Goal: Information Seeking & Learning: Learn about a topic

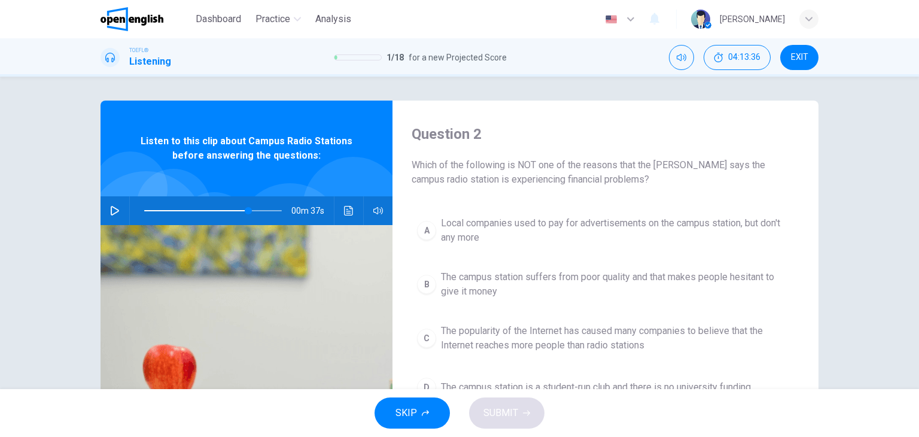
click at [112, 209] on icon "button" at bounding box center [115, 211] width 8 height 10
click at [243, 211] on span at bounding box center [245, 210] width 7 height 7
type input "*"
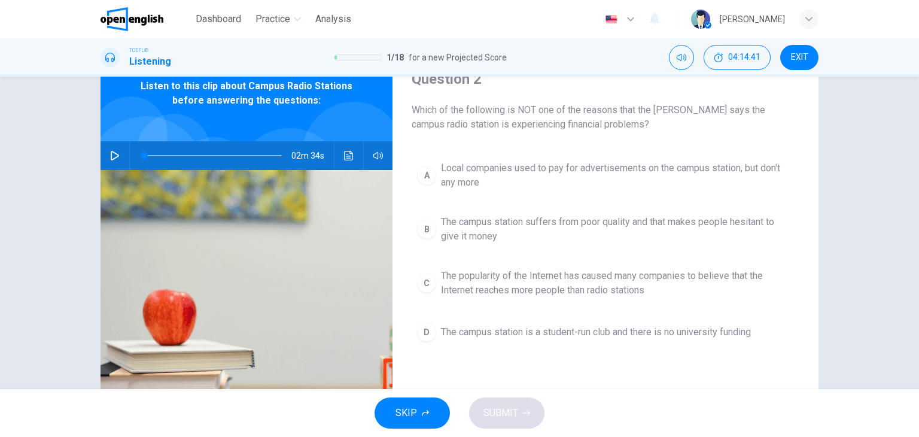
scroll to position [60, 0]
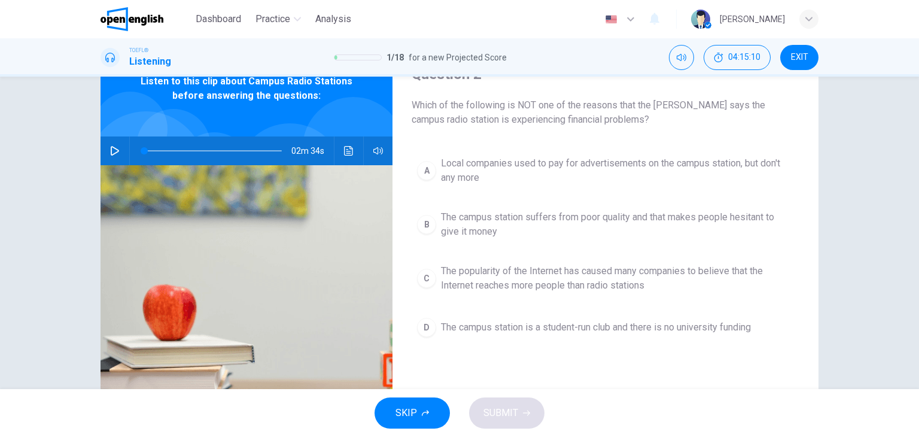
click at [697, 229] on span "The campus station suffers from poor quality and that makes people hesitant to …" at bounding box center [617, 224] width 353 height 29
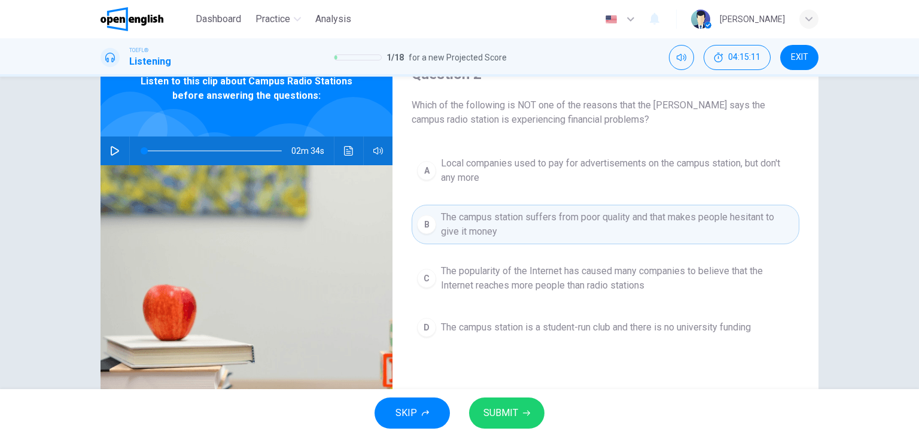
click at [531, 422] on button "SUBMIT" at bounding box center [506, 412] width 75 height 31
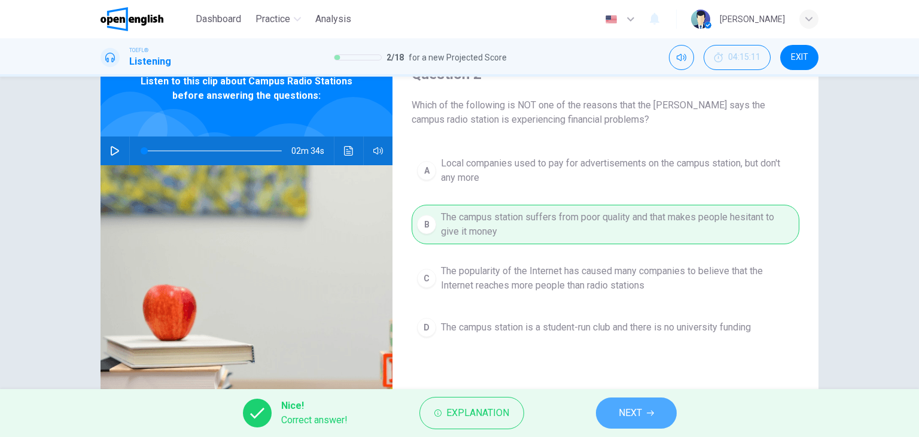
click at [660, 419] on button "NEXT" at bounding box center [636, 412] width 81 height 31
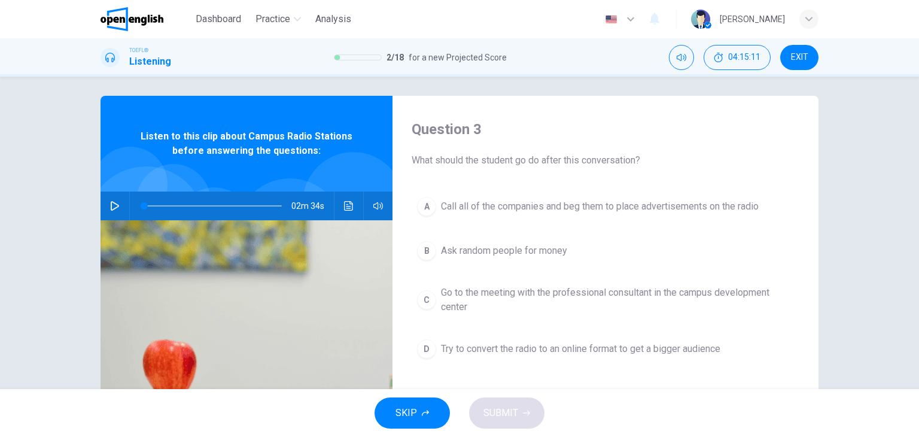
scroll to position [0, 0]
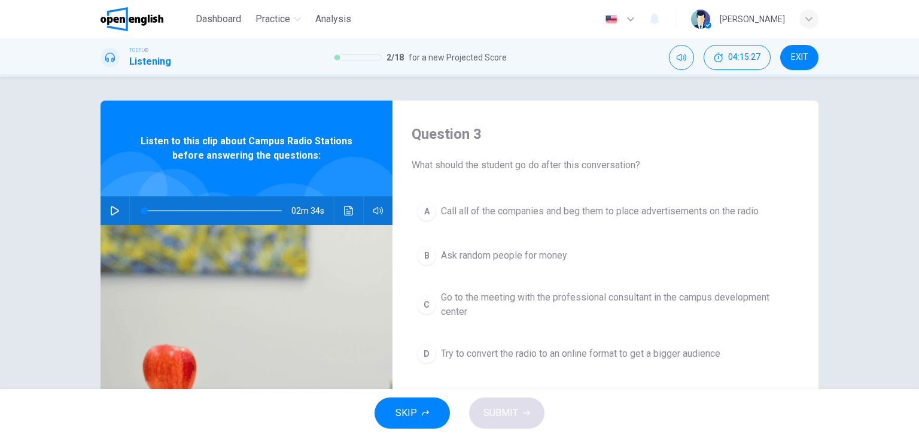
click at [677, 299] on span "Go to the meeting with the professional consultant in the campus development ce…" at bounding box center [617, 304] width 353 height 29
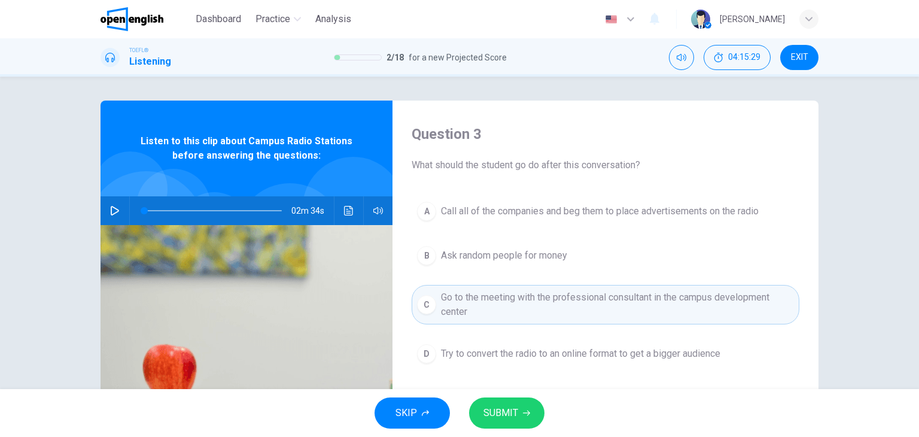
click at [522, 398] on button "SUBMIT" at bounding box center [506, 412] width 75 height 31
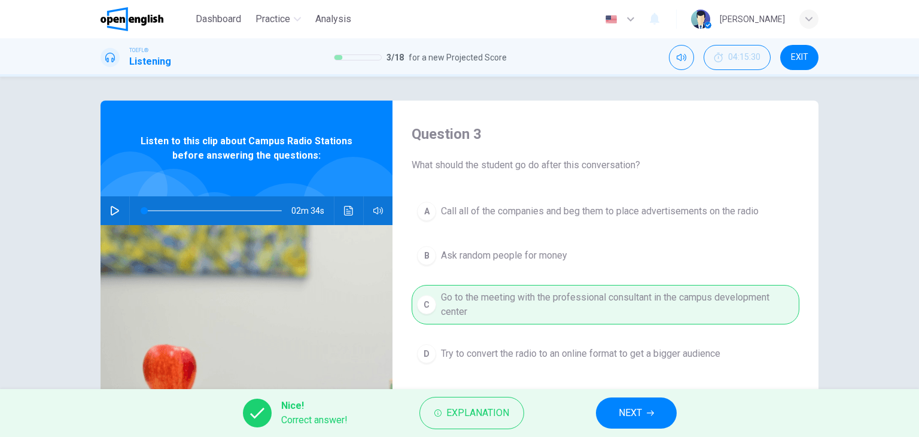
click at [638, 415] on span "NEXT" at bounding box center [630, 412] width 23 height 17
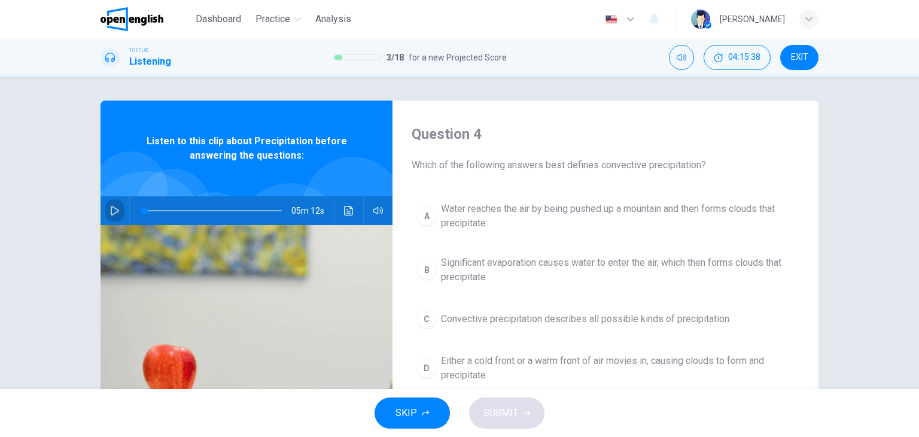
click at [110, 209] on icon "button" at bounding box center [115, 211] width 10 height 10
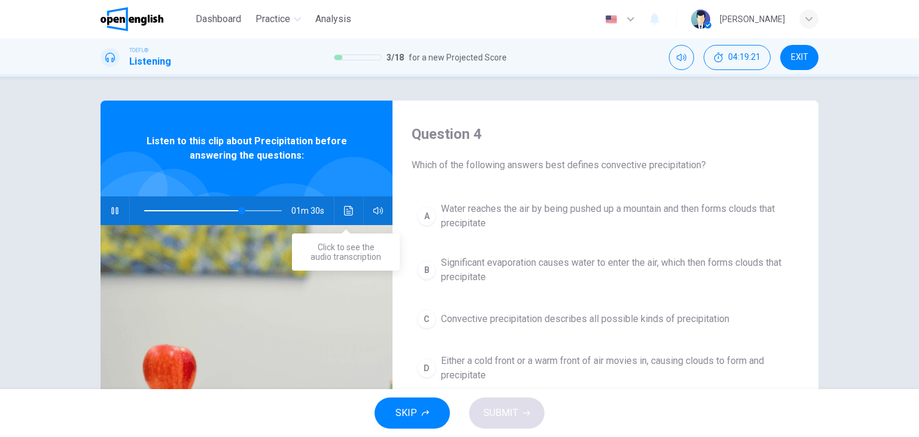
click at [349, 212] on icon "Click to see the audio transcription" at bounding box center [349, 211] width 10 height 10
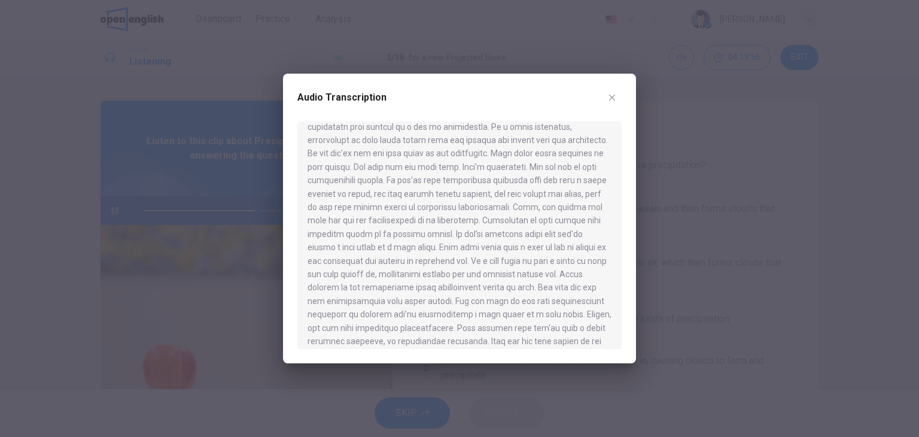
scroll to position [464, 0]
click at [578, 224] on div at bounding box center [459, 234] width 324 height 227
click at [570, 223] on div at bounding box center [459, 234] width 324 height 227
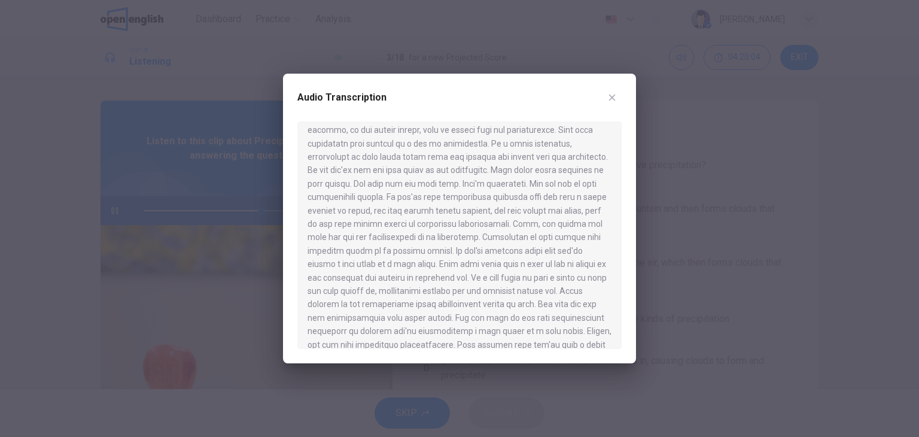
click at [570, 223] on div at bounding box center [459, 234] width 324 height 227
click at [565, 221] on div at bounding box center [459, 234] width 324 height 227
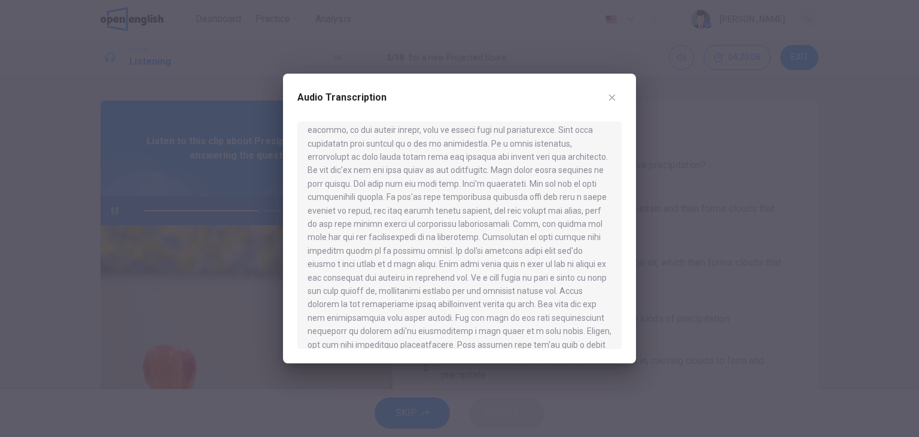
click at [565, 221] on div at bounding box center [459, 234] width 324 height 227
click at [568, 219] on div at bounding box center [459, 234] width 324 height 227
click at [526, 144] on div at bounding box center [459, 234] width 324 height 227
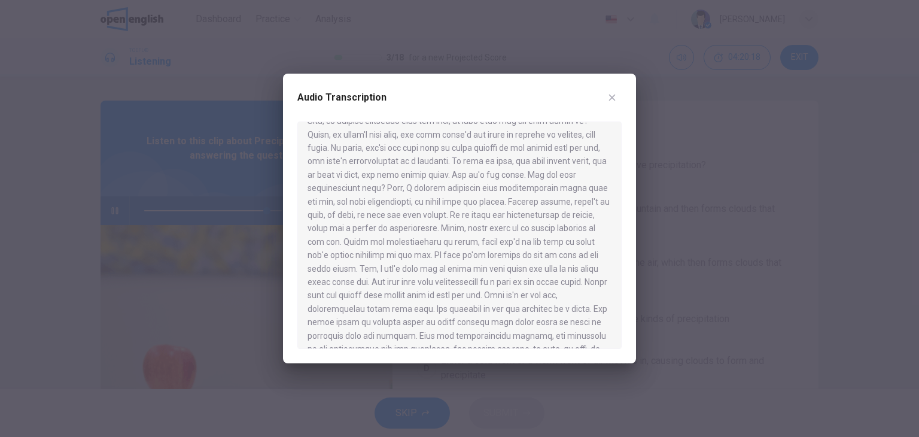
scroll to position [0, 0]
click at [615, 98] on icon "button" at bounding box center [612, 98] width 10 height 10
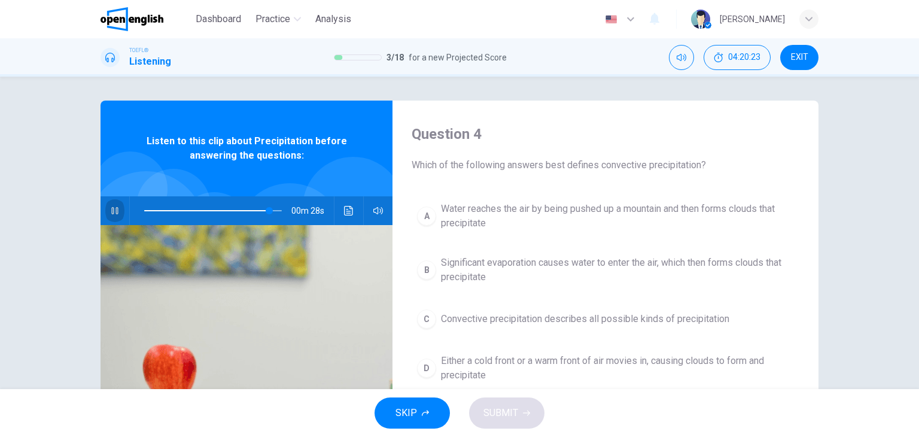
click at [115, 209] on icon "button" at bounding box center [115, 211] width 10 height 10
click at [348, 211] on icon "Click to see the audio transcription" at bounding box center [349, 211] width 10 height 10
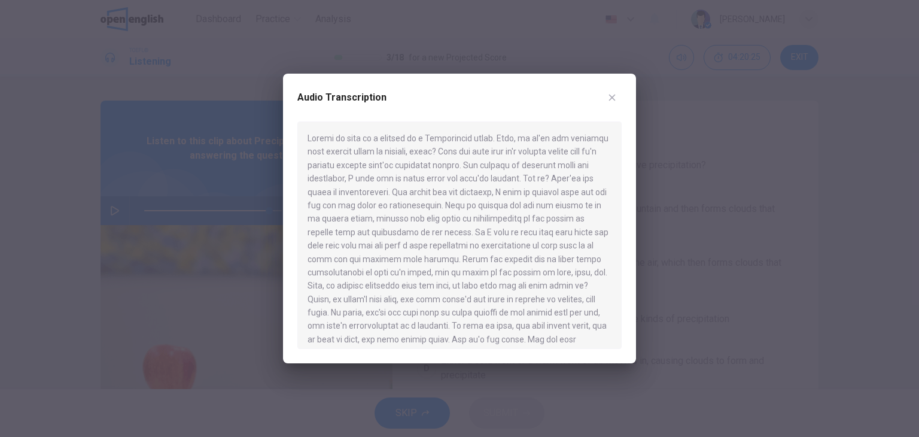
click at [438, 187] on div at bounding box center [459, 234] width 324 height 227
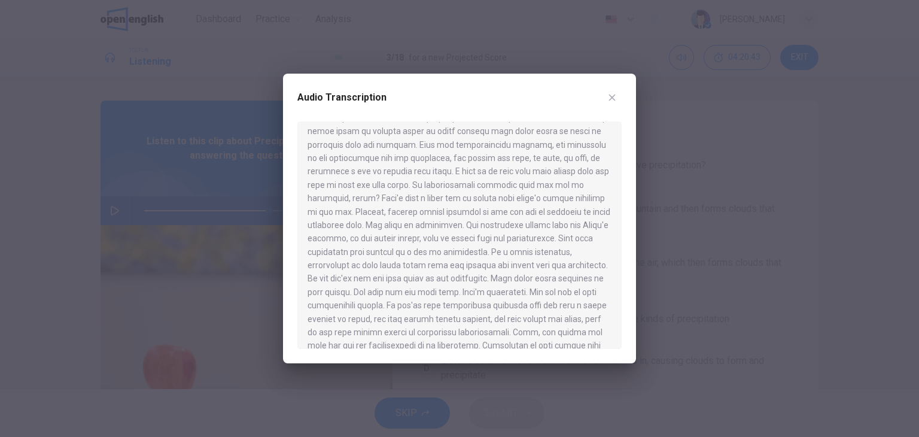
scroll to position [359, 0]
click at [48, 76] on div at bounding box center [459, 218] width 919 height 437
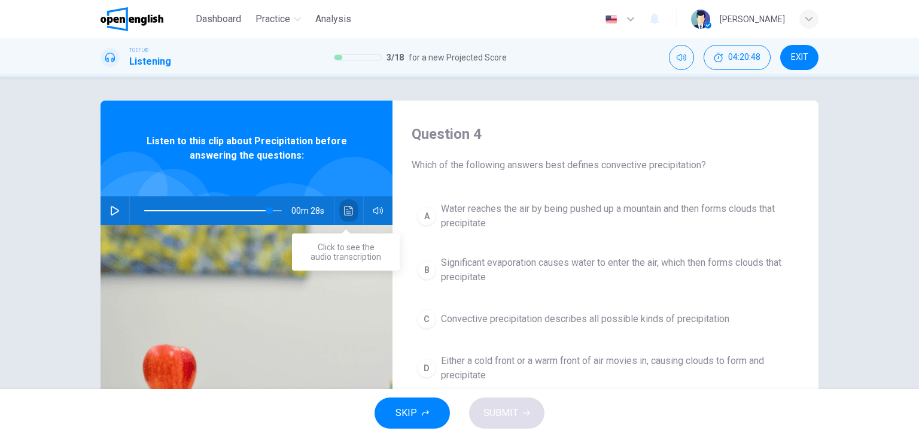
click at [352, 214] on button "Click to see the audio transcription" at bounding box center [348, 210] width 19 height 29
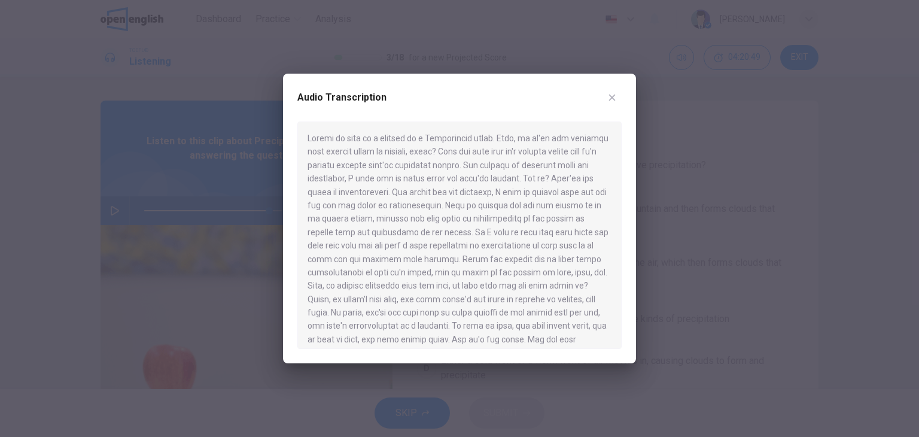
click at [400, 170] on div at bounding box center [459, 234] width 324 height 227
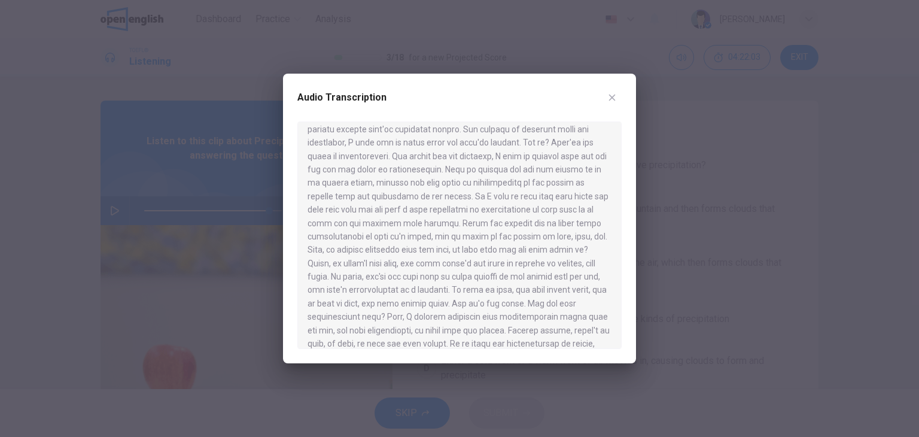
scroll to position [0, 0]
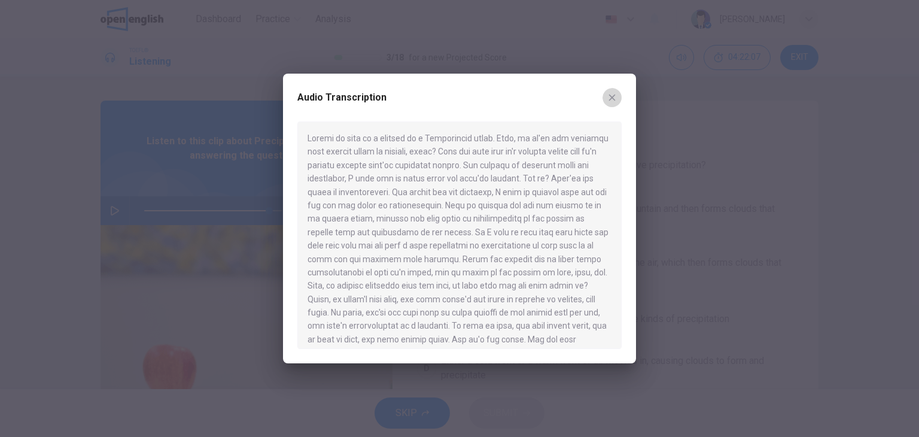
click at [606, 96] on button "button" at bounding box center [611, 97] width 19 height 19
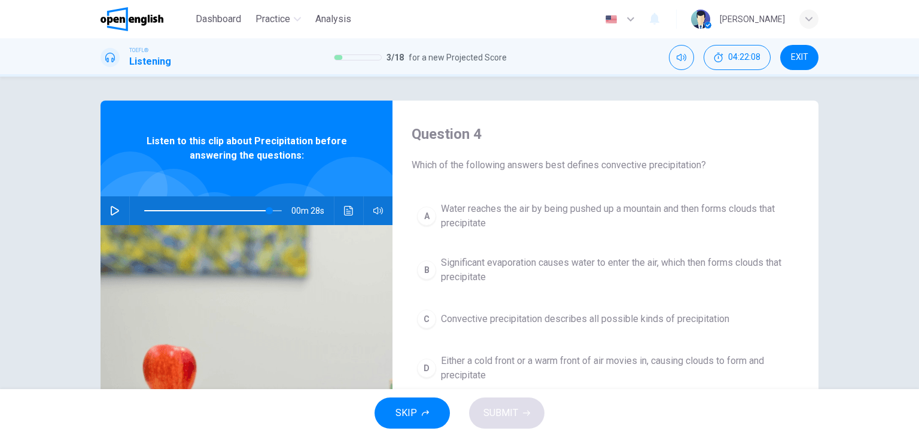
click at [144, 211] on span at bounding box center [206, 210] width 125 height 1
click at [111, 212] on icon "button" at bounding box center [115, 211] width 8 height 10
click at [115, 217] on button "button" at bounding box center [114, 210] width 19 height 29
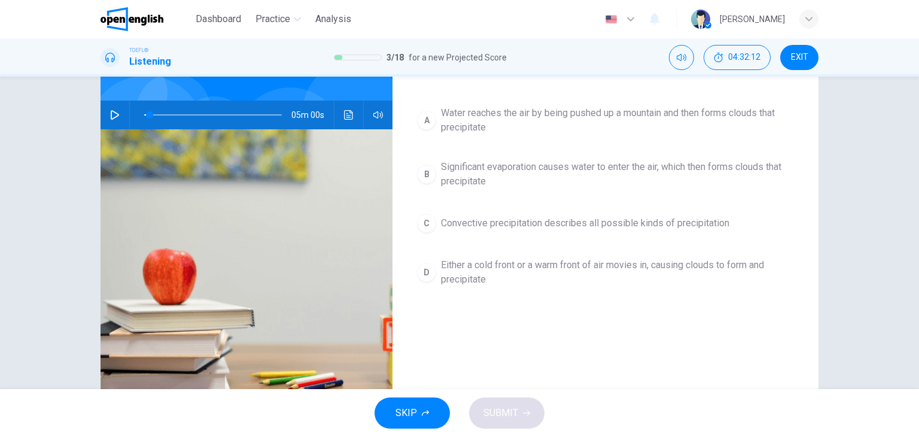
scroll to position [92, 0]
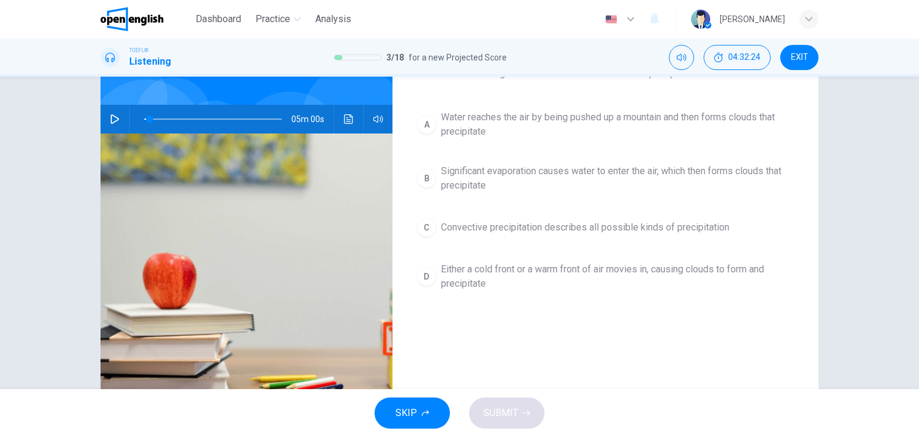
click at [108, 123] on button "button" at bounding box center [114, 119] width 19 height 29
drag, startPoint x: 147, startPoint y: 121, endPoint x: 124, endPoint y: 115, distance: 23.5
click at [124, 115] on div "05m 00s" at bounding box center [247, 119] width 292 height 29
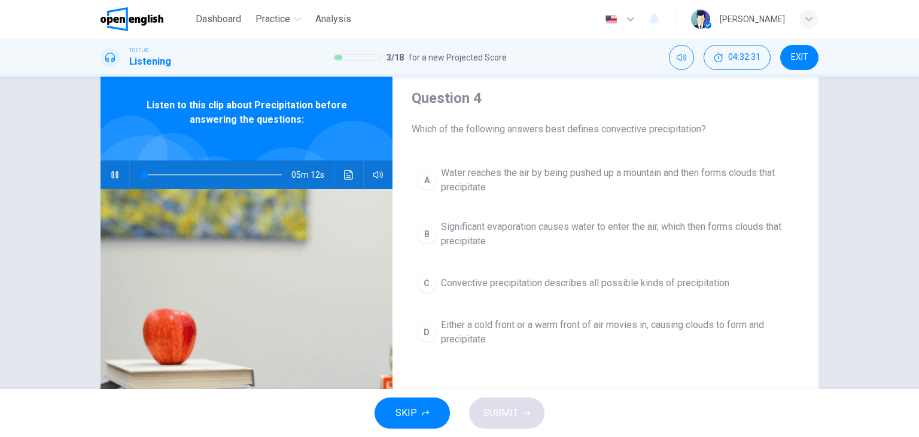
scroll to position [32, 0]
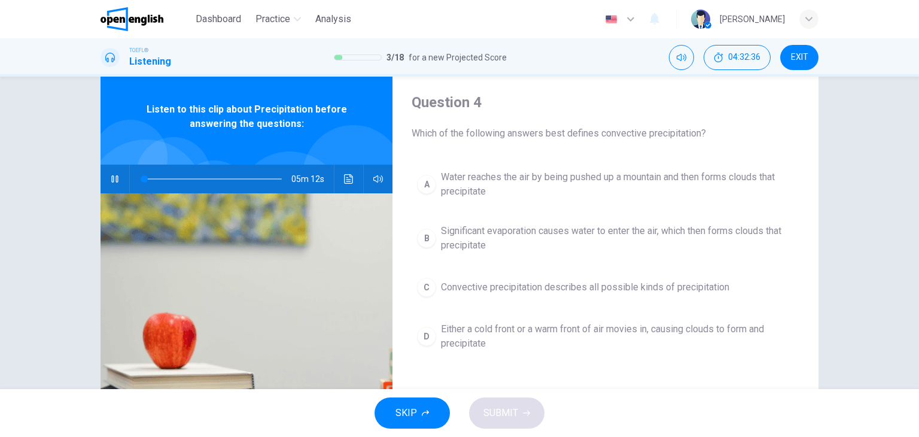
click at [117, 175] on button "button" at bounding box center [114, 179] width 19 height 29
click at [105, 182] on button "button" at bounding box center [114, 179] width 19 height 29
click at [344, 181] on icon "Click to see the audio transcription" at bounding box center [349, 179] width 10 height 10
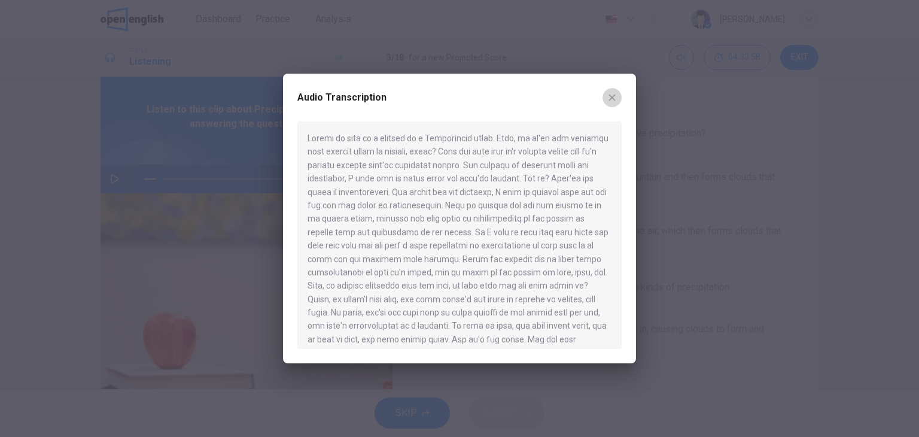
click at [614, 101] on icon "button" at bounding box center [612, 98] width 10 height 10
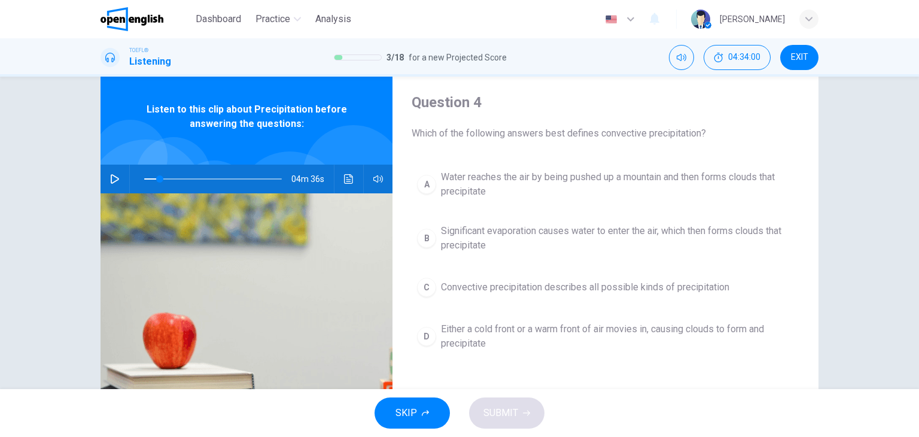
click at [115, 178] on icon "button" at bounding box center [115, 179] width 8 height 10
click at [351, 175] on button "Click to see the audio transcription" at bounding box center [348, 179] width 19 height 29
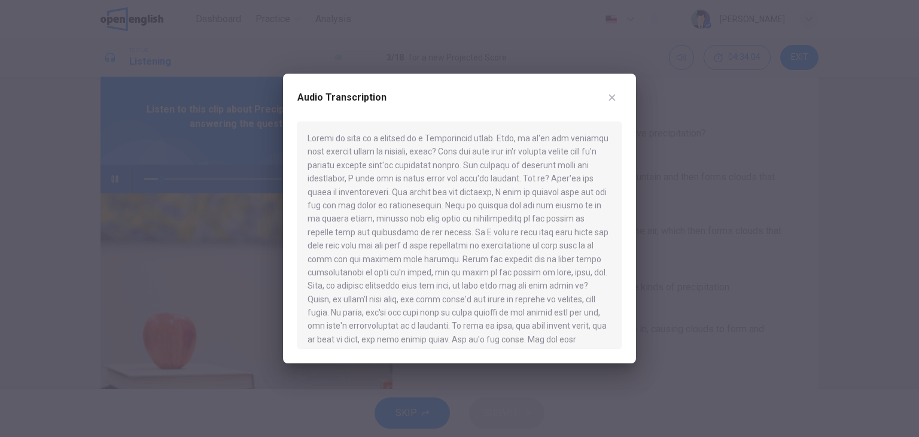
drag, startPoint x: 535, startPoint y: 92, endPoint x: 492, endPoint y: 102, distance: 43.8
click at [493, 103] on div "Audio Transcription" at bounding box center [459, 105] width 324 height 34
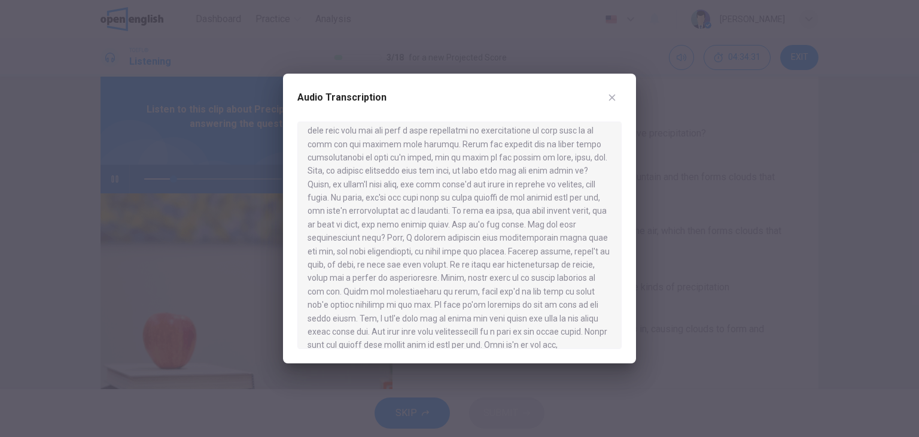
scroll to position [120, 0]
click at [29, 34] on div at bounding box center [459, 218] width 919 height 437
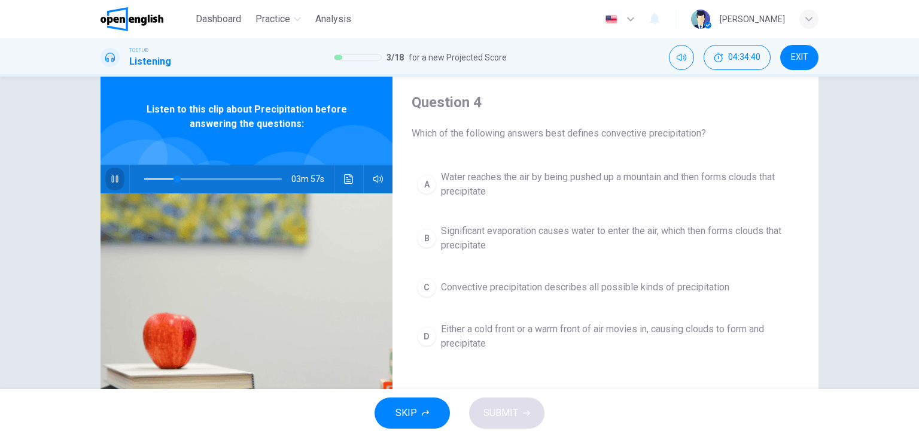
click at [112, 178] on icon "button" at bounding box center [114, 178] width 7 height 7
click at [345, 179] on icon "Click to see the audio transcription" at bounding box center [348, 179] width 9 height 10
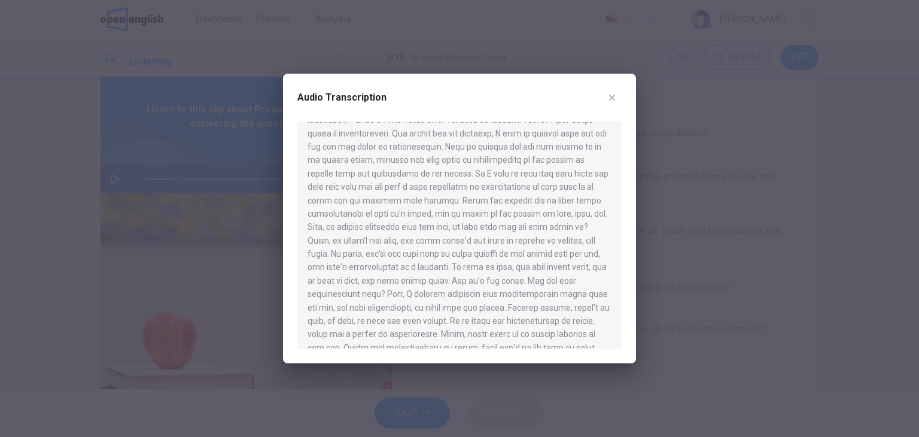
scroll to position [60, 0]
click at [611, 98] on icon "button" at bounding box center [612, 98] width 7 height 7
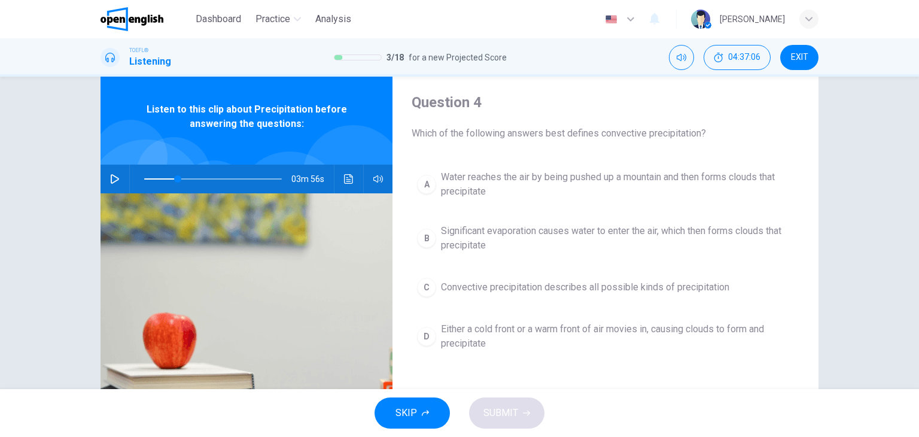
click at [113, 184] on button "button" at bounding box center [114, 179] width 19 height 29
click at [351, 178] on button "Click to see the audio transcription" at bounding box center [348, 179] width 19 height 29
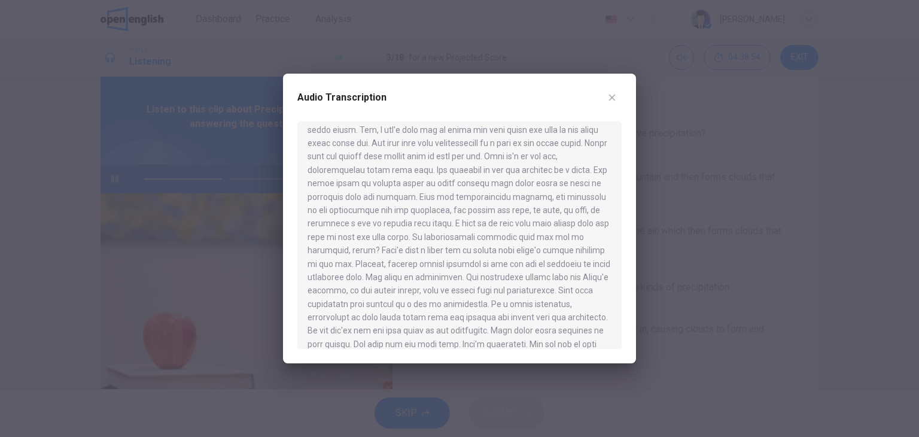
scroll to position [299, 0]
click at [65, 121] on div at bounding box center [459, 218] width 919 height 437
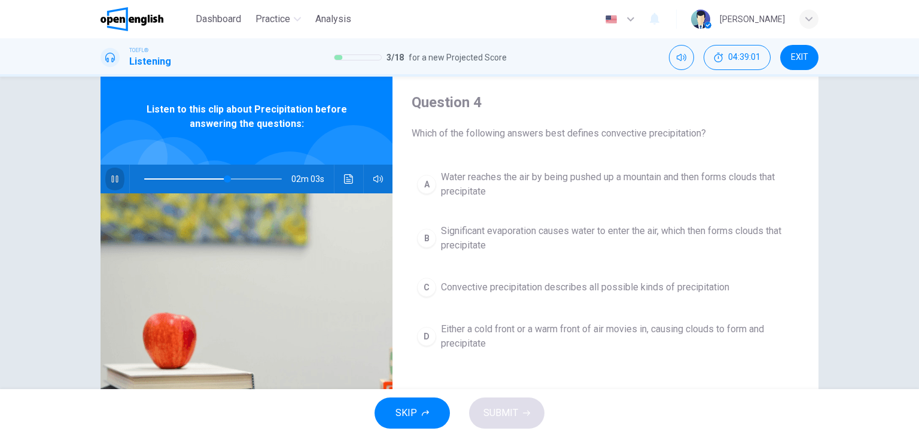
click at [112, 176] on icon "button" at bounding box center [115, 179] width 10 height 10
click at [344, 172] on button "Click to see the audio transcription" at bounding box center [348, 179] width 19 height 29
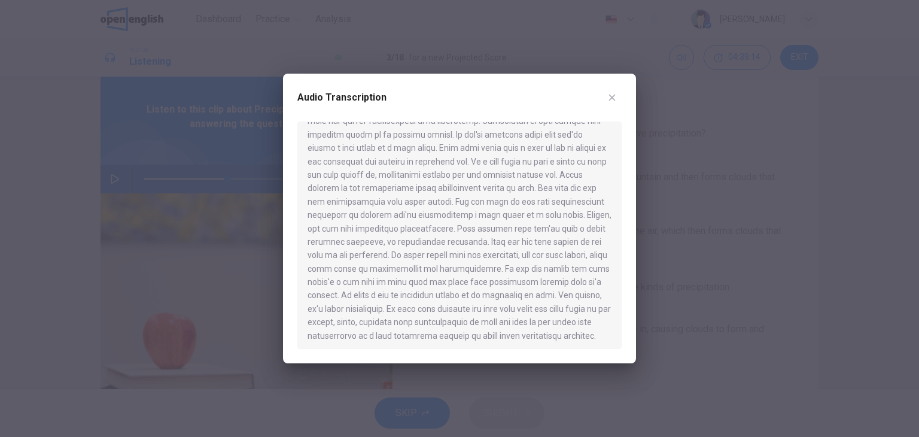
scroll to position [583, 0]
click at [35, 130] on div at bounding box center [459, 218] width 919 height 437
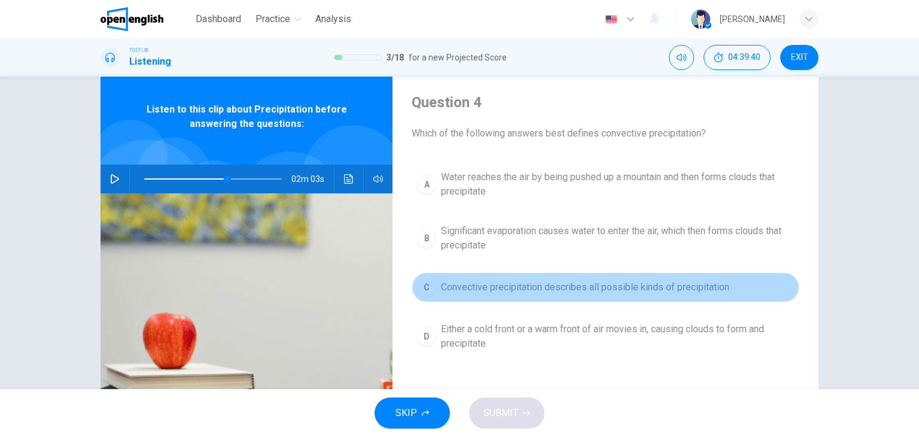
click at [512, 287] on span "Convective precipitation describes all possible kinds of precipitation" at bounding box center [585, 287] width 288 height 14
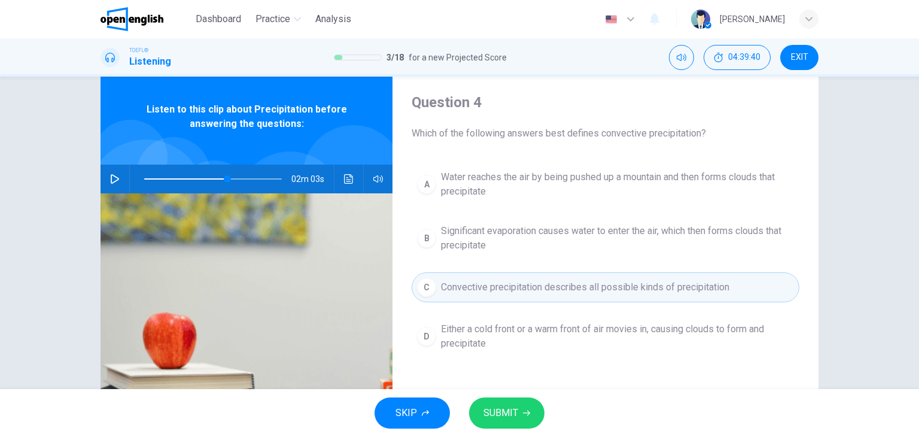
click at [517, 413] on button "SUBMIT" at bounding box center [506, 412] width 75 height 31
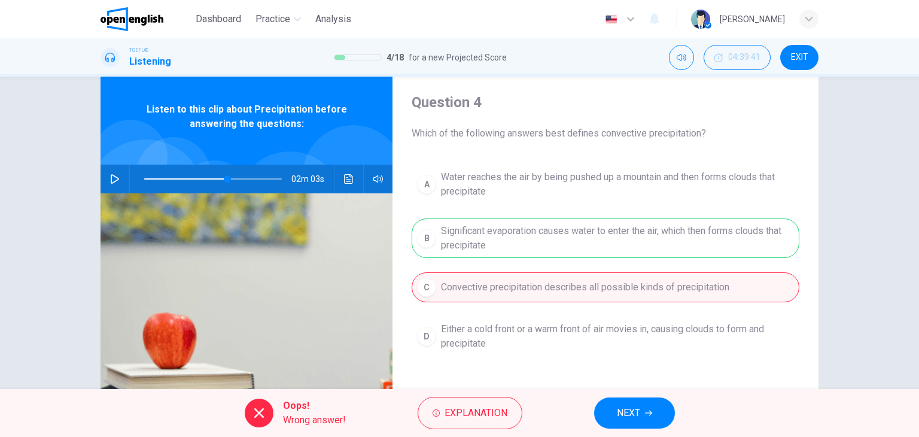
click at [483, 238] on div "A Water reaches the air by being pushed up a mountain and then forms clouds tha…" at bounding box center [606, 272] width 388 height 215
click at [635, 412] on span "NEXT" at bounding box center [628, 412] width 23 height 17
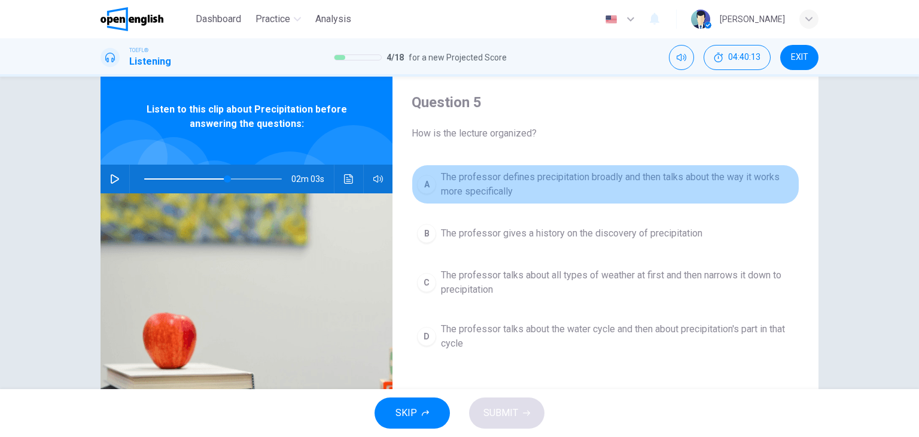
click at [603, 174] on span "The professor defines precipitation broadly and then talks about the way it wor…" at bounding box center [617, 184] width 353 height 29
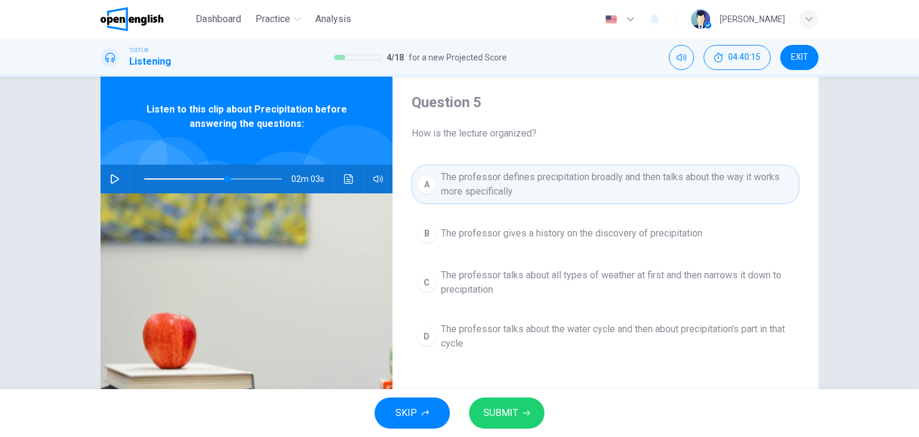
click at [492, 410] on span "SUBMIT" at bounding box center [500, 412] width 35 height 17
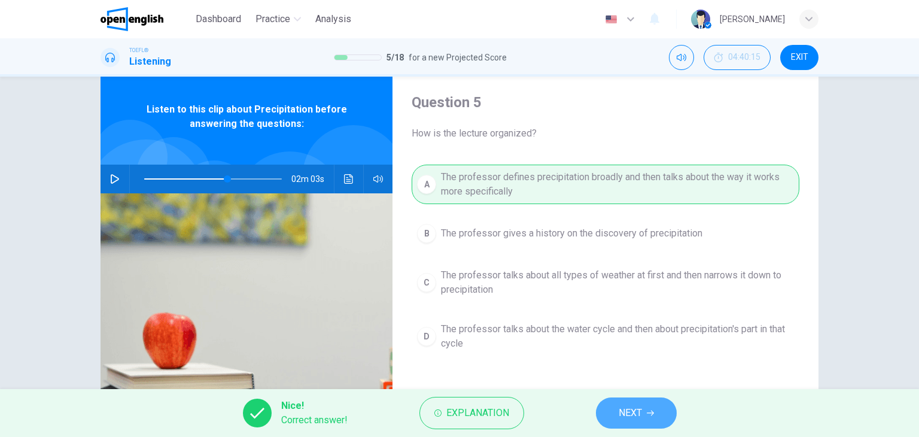
click at [617, 419] on button "NEXT" at bounding box center [636, 412] width 81 height 31
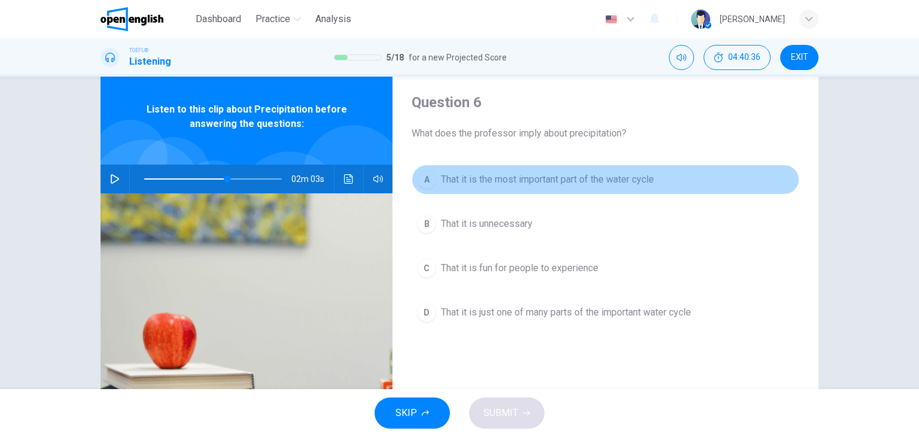
click at [596, 187] on button "A That it is the most important part of the water cycle" at bounding box center [606, 180] width 388 height 30
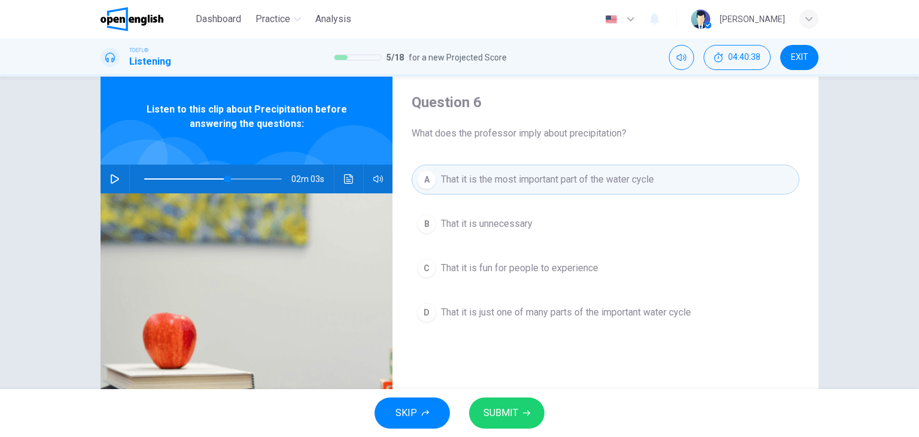
click at [517, 417] on button "SUBMIT" at bounding box center [506, 412] width 75 height 31
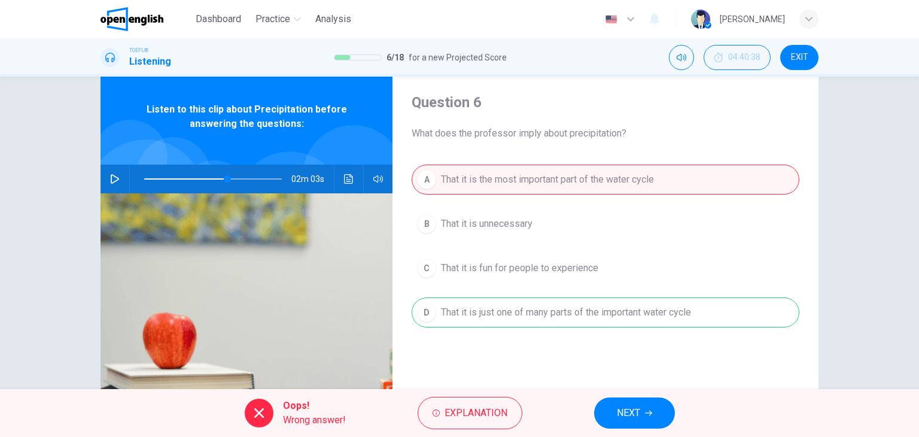
click at [625, 419] on span "NEXT" at bounding box center [628, 412] width 23 height 17
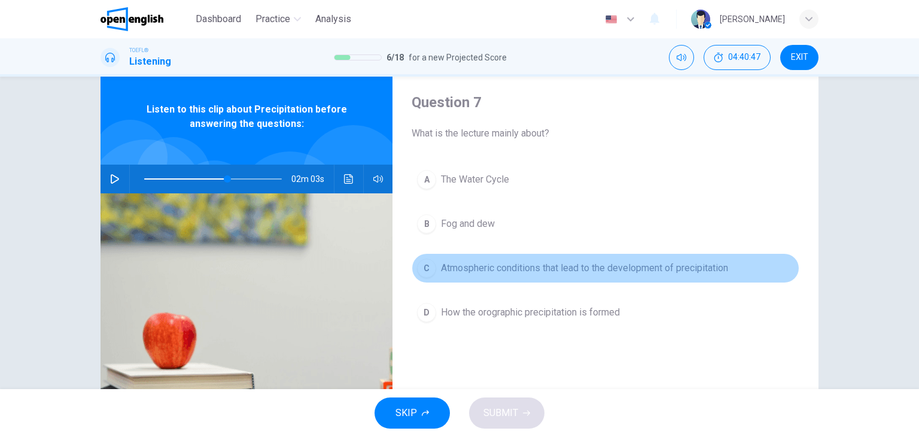
click at [571, 273] on span "Atmospheric conditions that lead to the development of precipitation" at bounding box center [584, 268] width 287 height 14
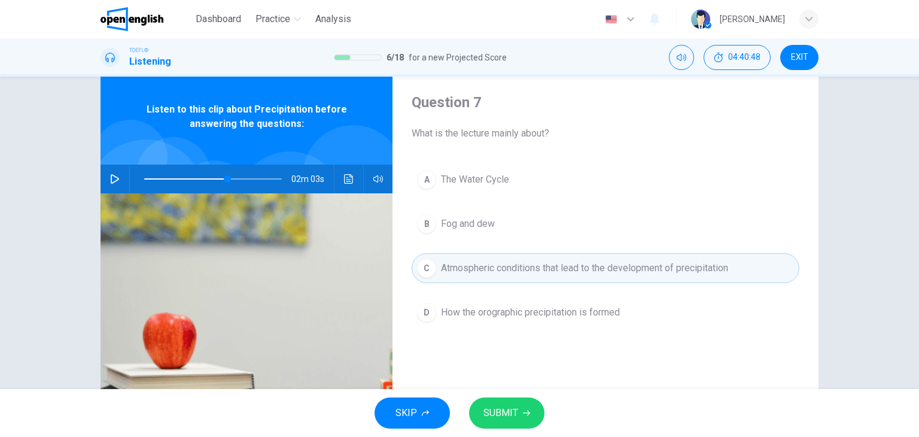
click at [510, 410] on span "SUBMIT" at bounding box center [500, 412] width 35 height 17
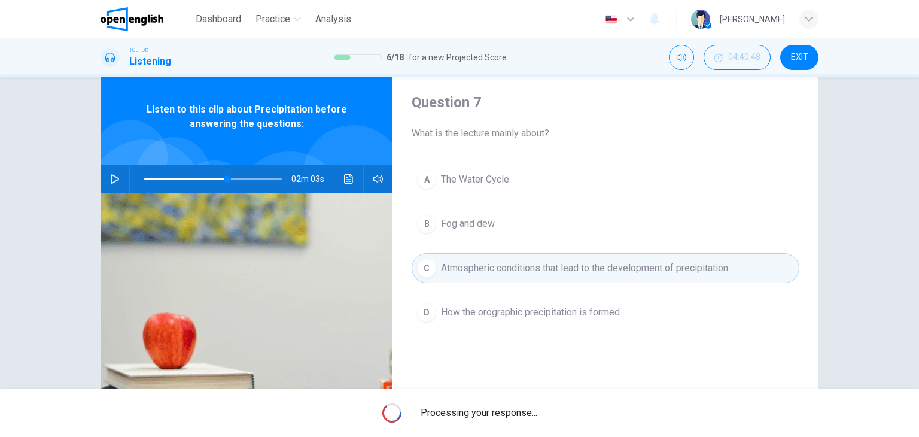
type input "**"
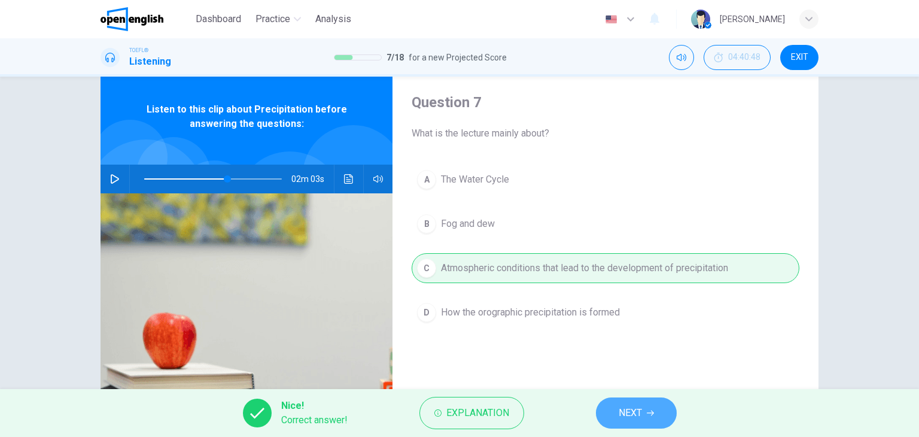
click at [640, 410] on span "NEXT" at bounding box center [630, 412] width 23 height 17
